Goal: Information Seeking & Learning: Learn about a topic

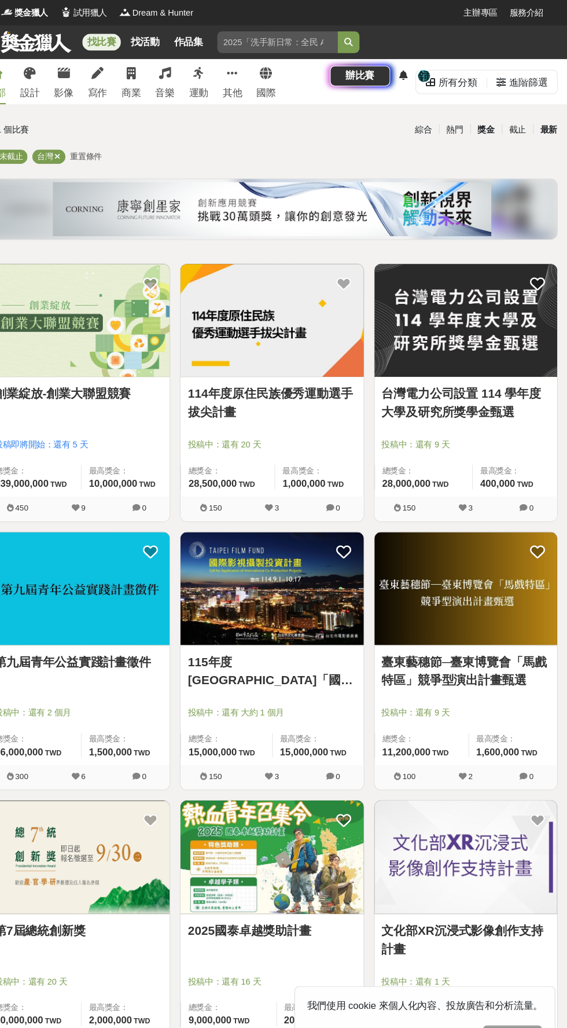
click at [551, 122] on div "最新" at bounding box center [549, 125] width 30 height 20
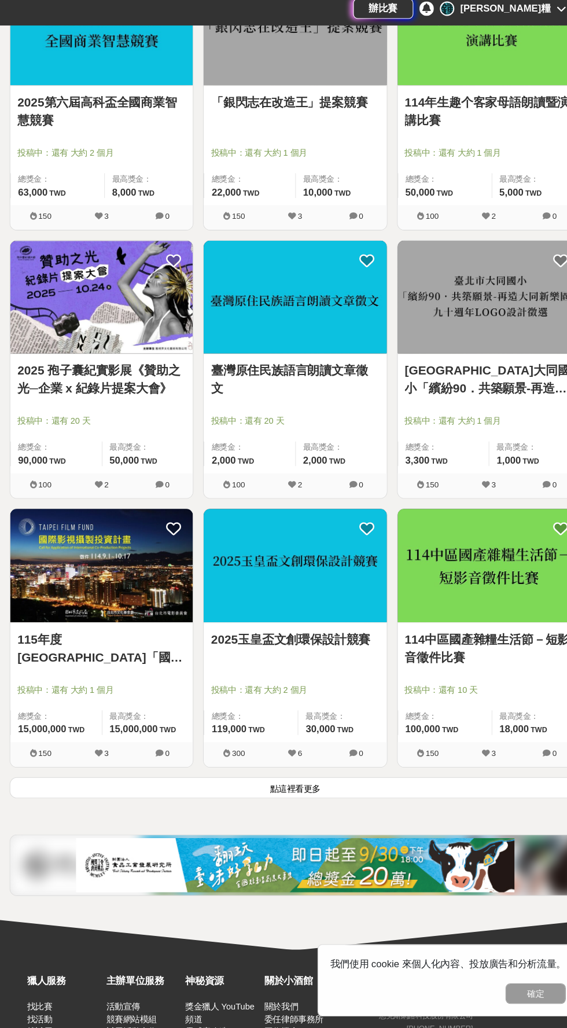
scroll to position [1527, 0]
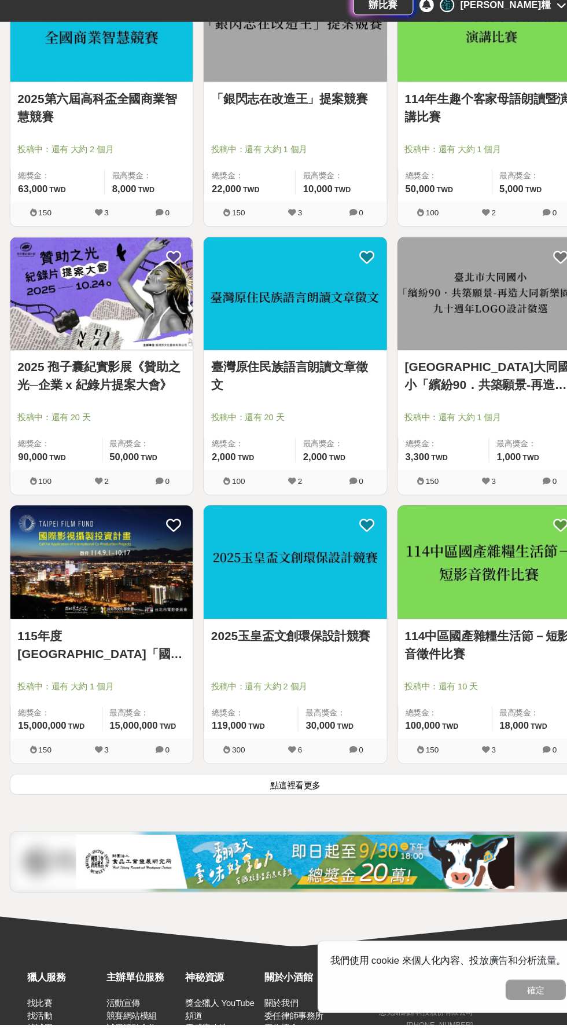
click at [345, 796] on button "點這裡看更多" at bounding box center [283, 796] width 549 height 20
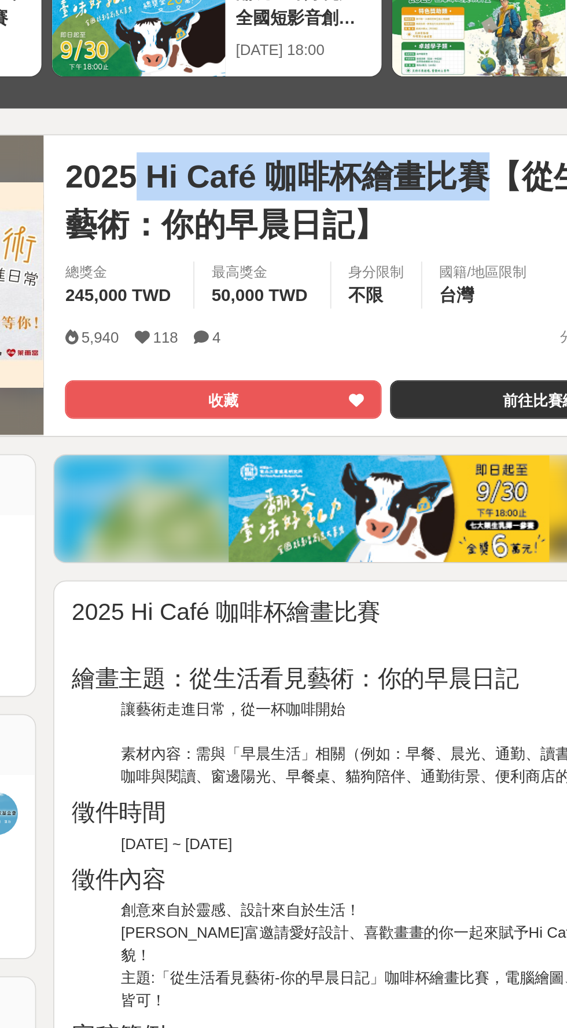
copy span "Hi Café 咖啡杯繪畫比賽"
